Goal: Book appointment/travel/reservation

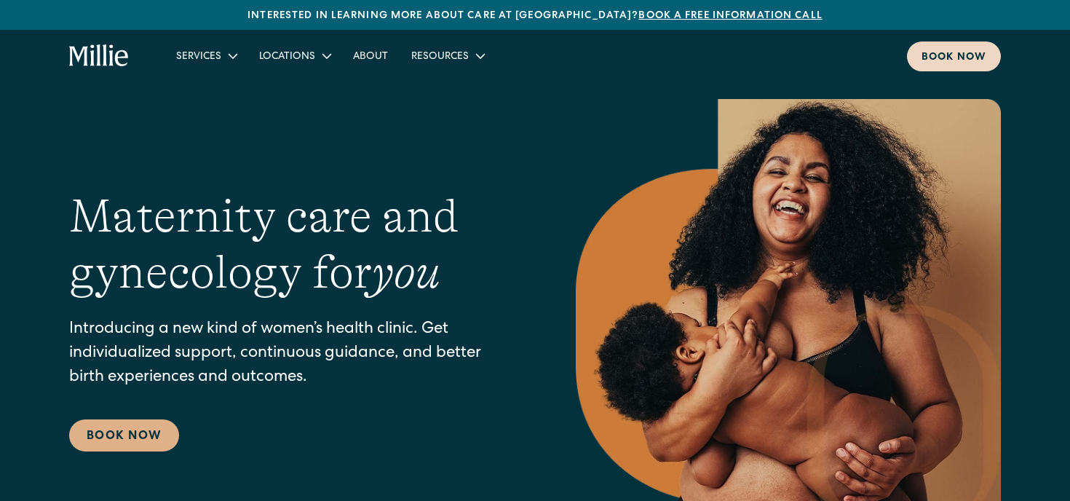
click at [962, 68] on link "Book now" at bounding box center [954, 56] width 94 height 30
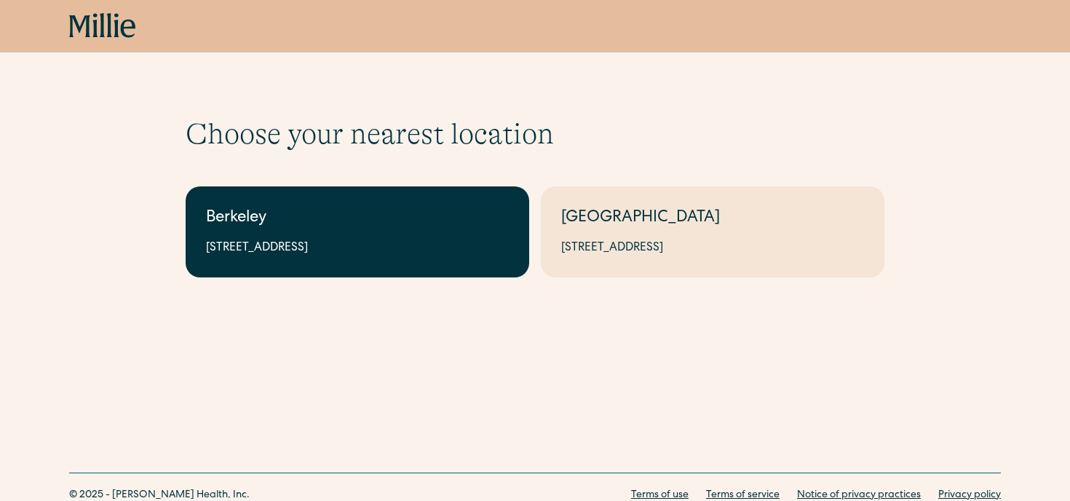
click at [436, 264] on link "Berkeley 2999 Regent St, Suite 524, Berkeley, CA 94705" at bounding box center [358, 231] width 344 height 91
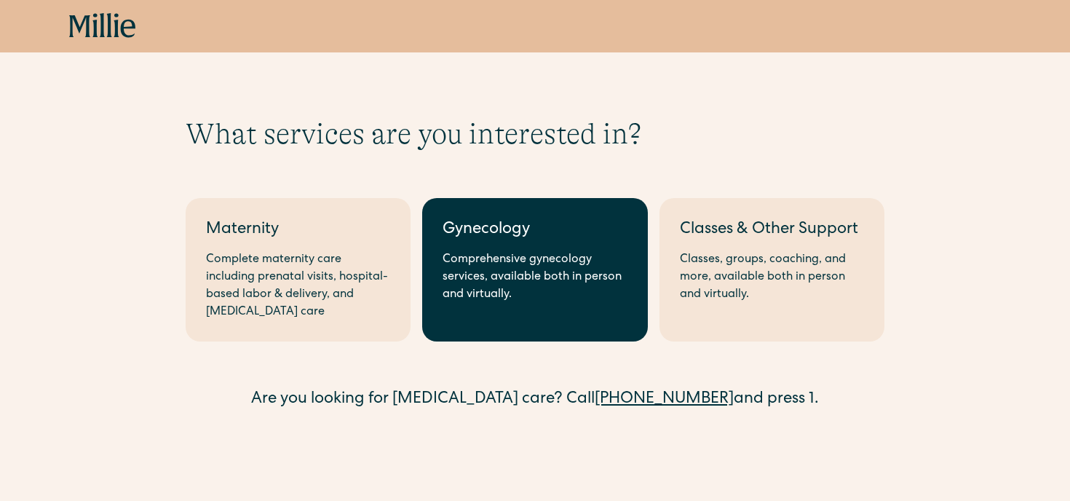
click at [489, 289] on div "Comprehensive gynecology services, available both in person and virtually." at bounding box center [535, 277] width 184 height 52
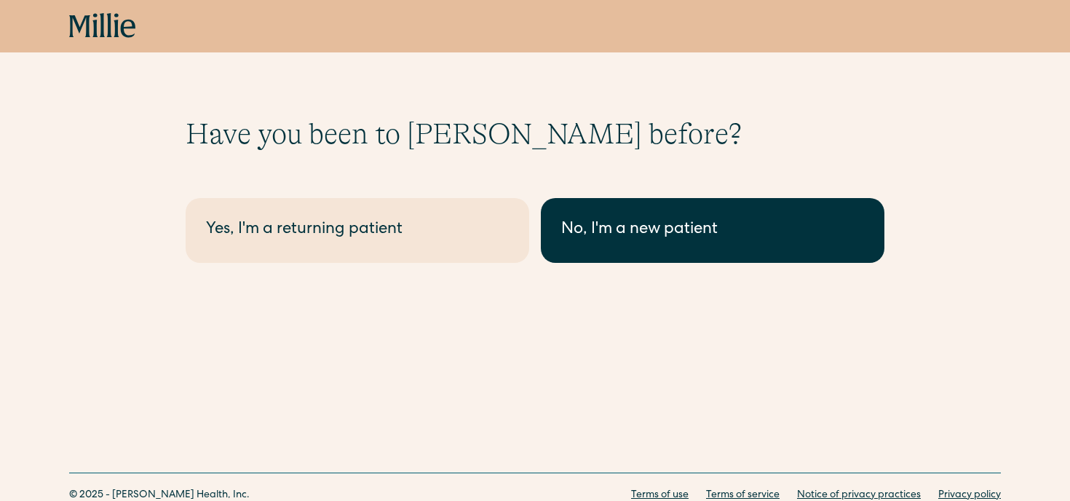
click at [572, 240] on div "No, I'm a new patient" at bounding box center [712, 230] width 303 height 24
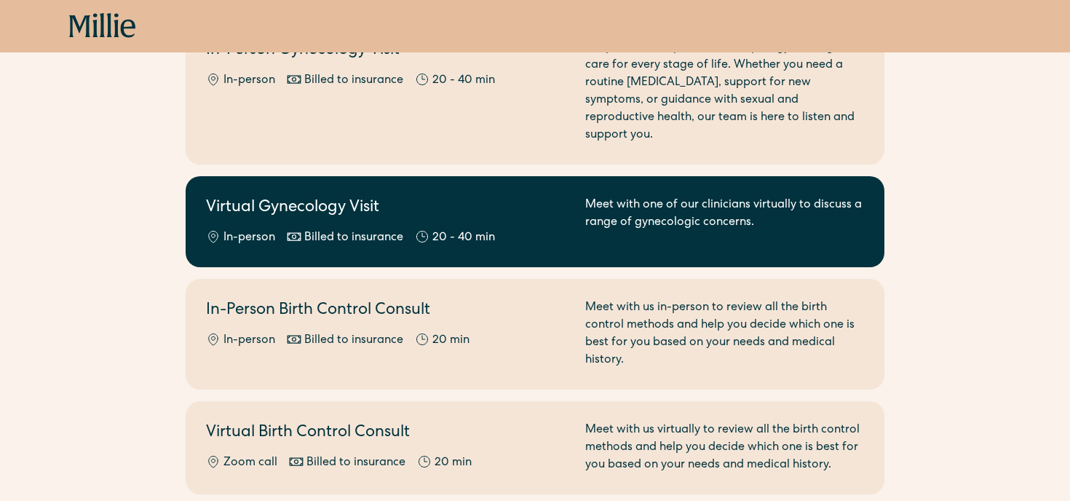
scroll to position [297, 0]
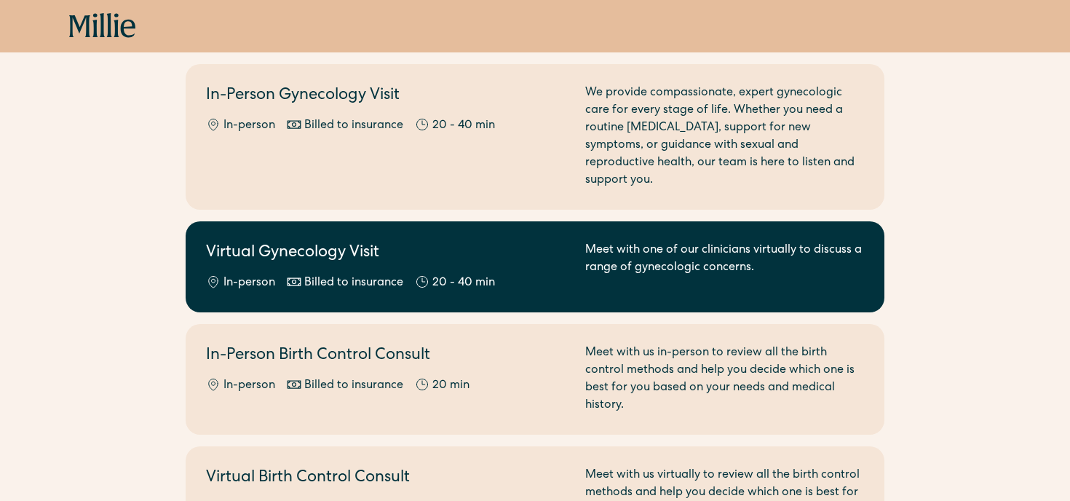
click at [601, 243] on div "Meet with one of our clinicians virtually to discuss a range of gynecologic con…" at bounding box center [724, 267] width 279 height 50
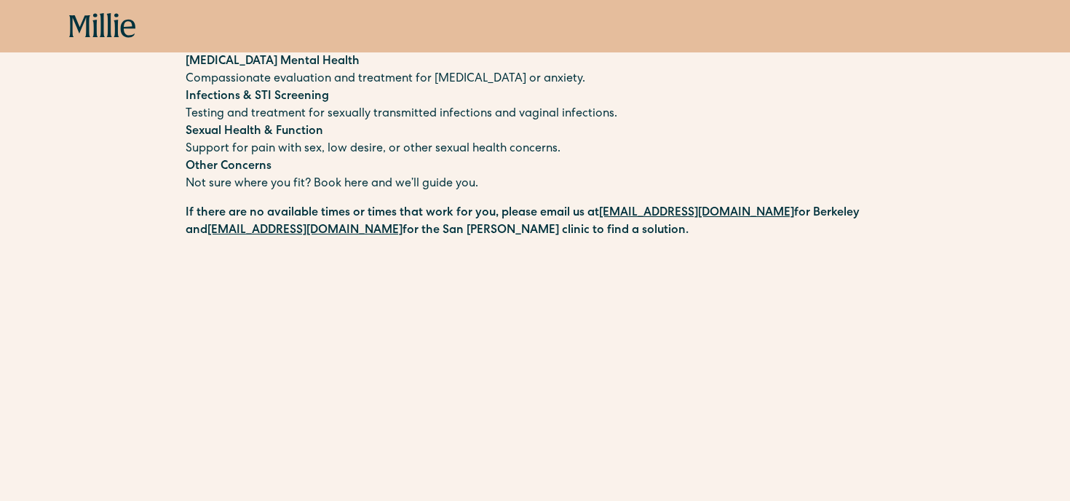
scroll to position [276, 0]
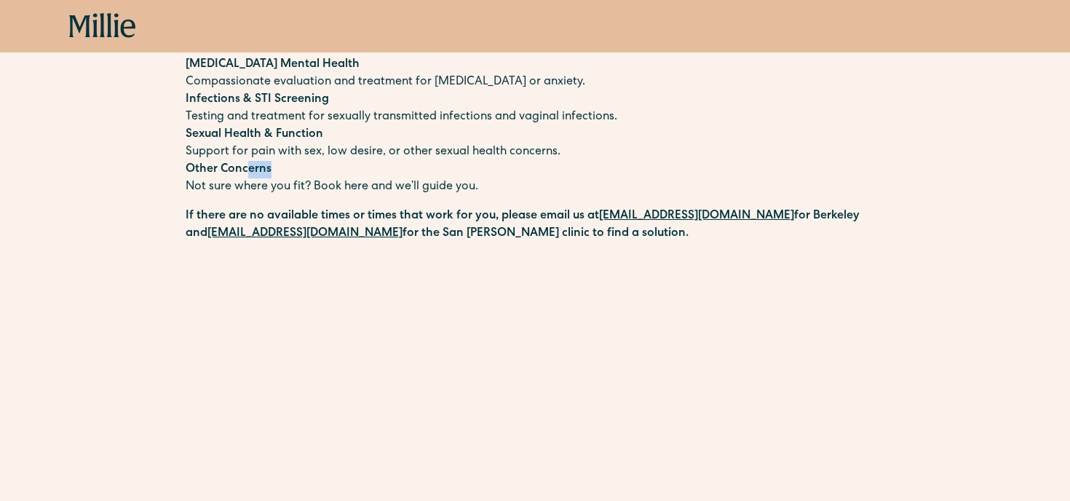
drag, startPoint x: 250, startPoint y: 165, endPoint x: 344, endPoint y: 167, distance: 94.7
click at [344, 167] on p "Other Concerns Not sure where you fit? Book here and we’ll guide you." at bounding box center [535, 178] width 699 height 35
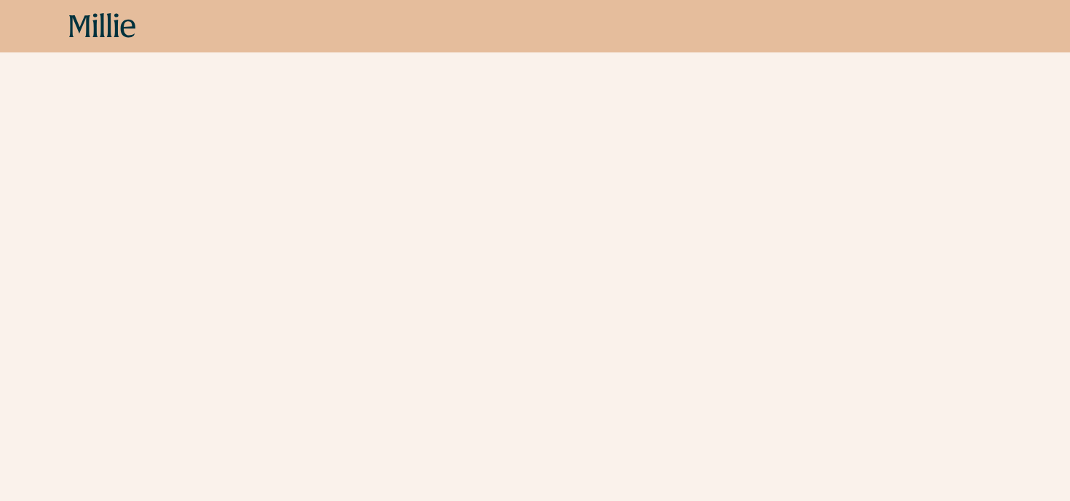
scroll to position [0, 0]
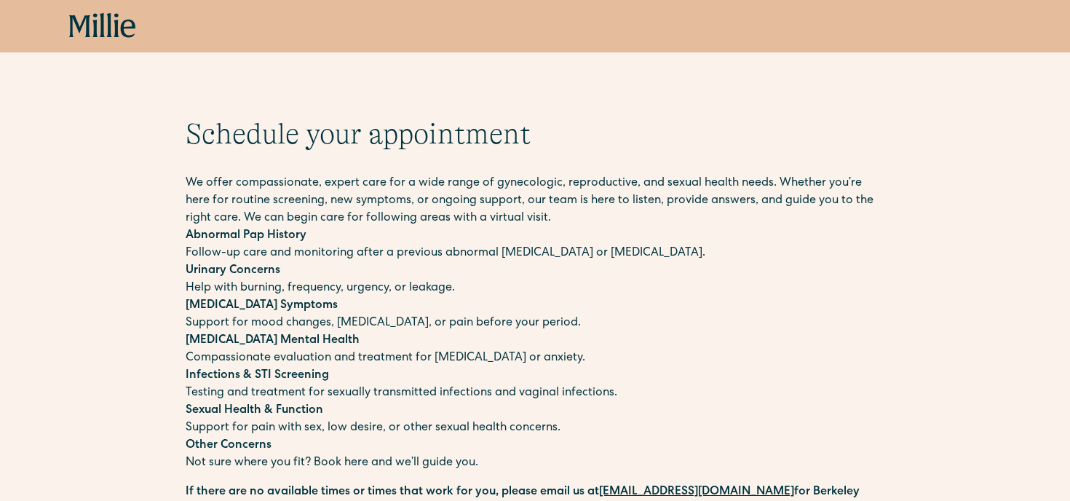
click at [92, 18] on icon at bounding box center [102, 26] width 67 height 26
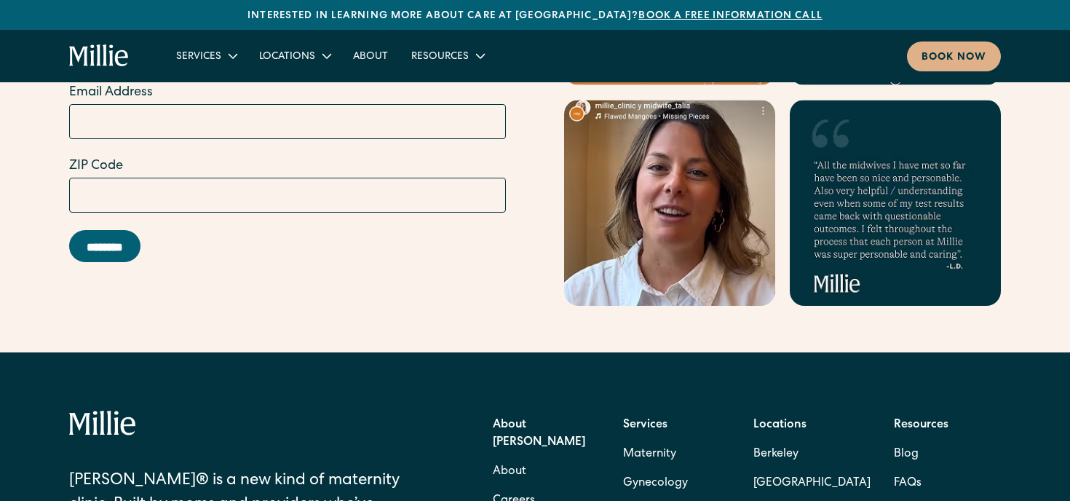
scroll to position [6041, 0]
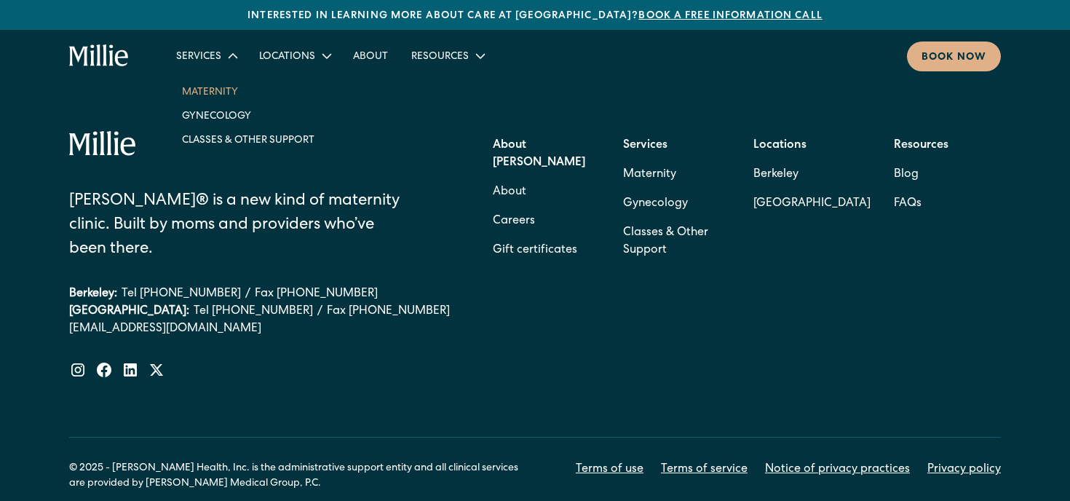
click at [217, 92] on link "Maternity" at bounding box center [248, 91] width 156 height 24
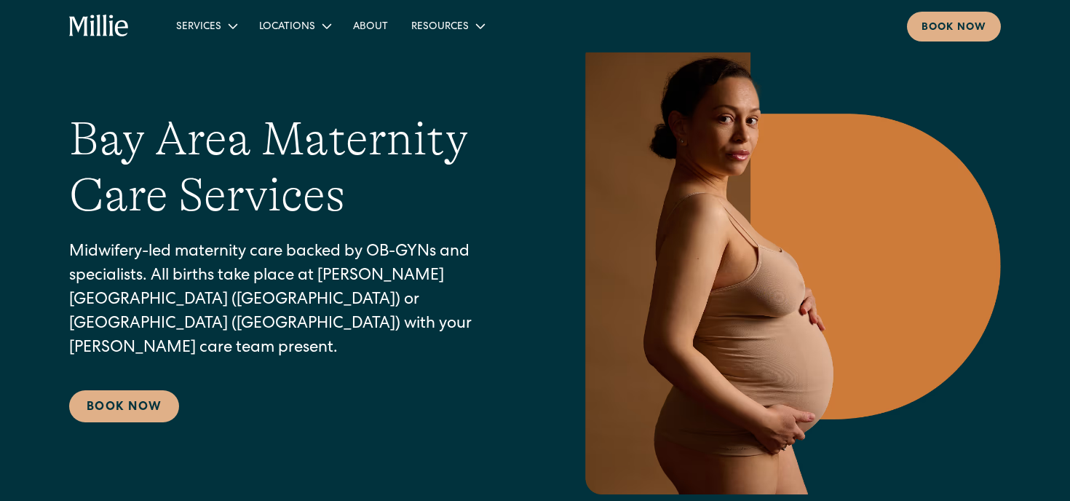
scroll to position [113, 0]
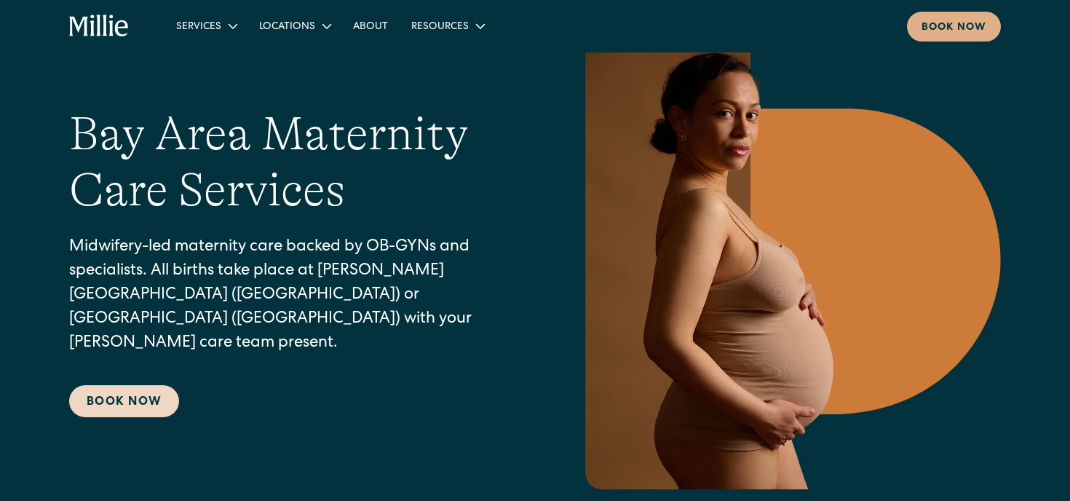
click at [122, 385] on link "Book Now" at bounding box center [124, 401] width 110 height 32
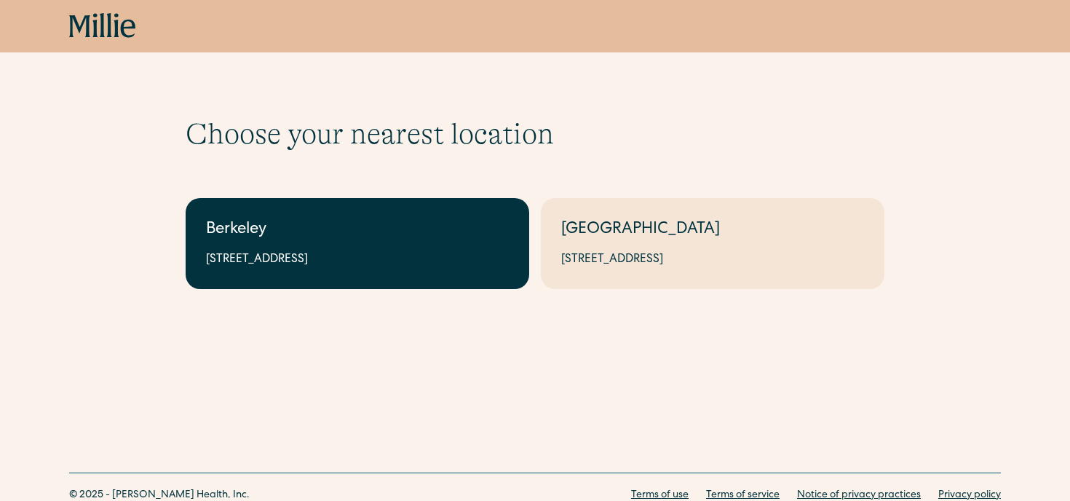
click at [353, 220] on div "Berkeley" at bounding box center [357, 230] width 303 height 24
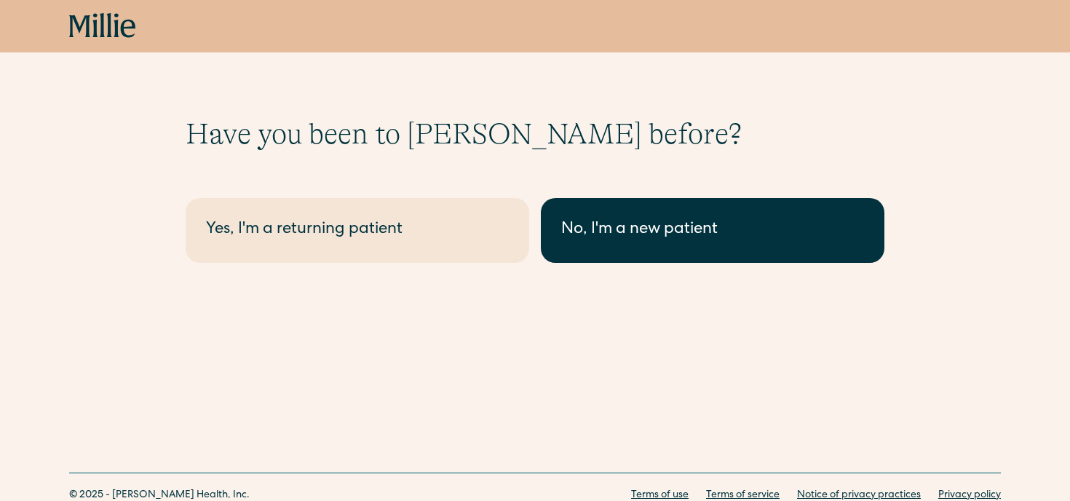
click at [627, 221] on div "No, I'm a new patient" at bounding box center [712, 230] width 303 height 24
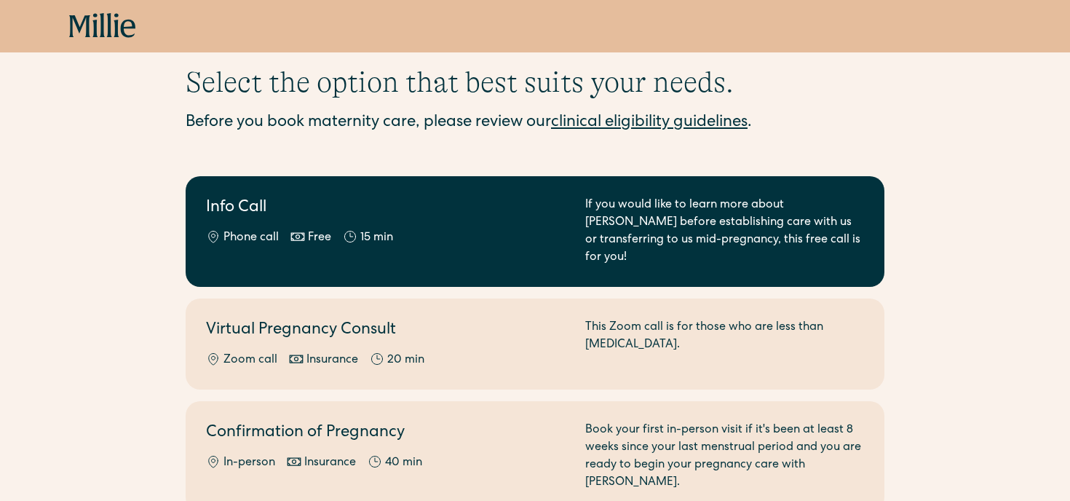
scroll to position [53, 0]
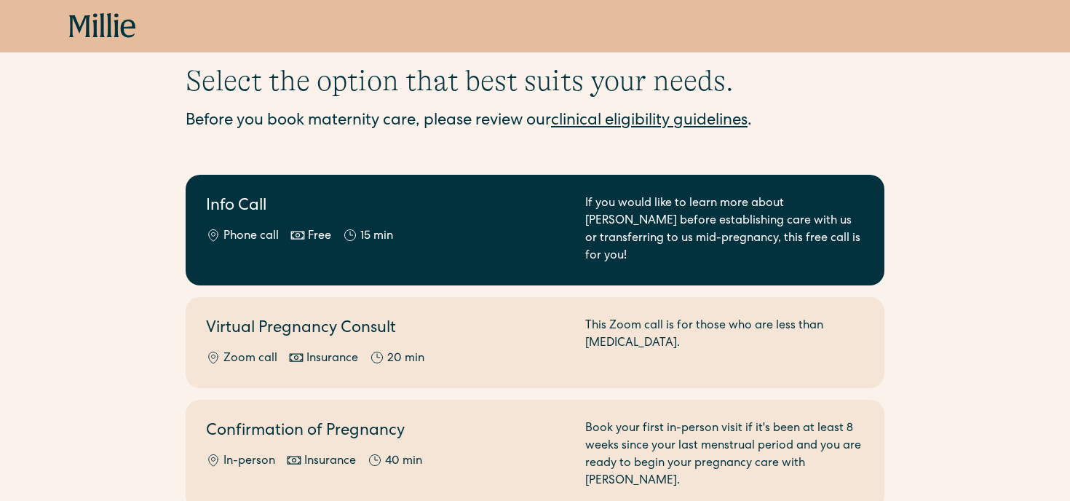
click at [285, 234] on div "Phone call Free 15 min" at bounding box center [387, 236] width 362 height 17
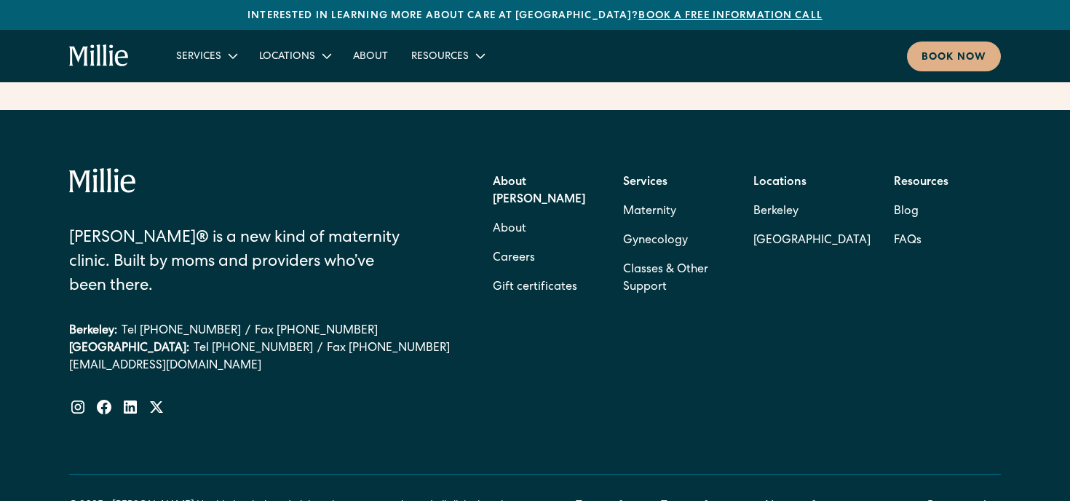
scroll to position [6002, 0]
